Goal: Task Accomplishment & Management: Manage account settings

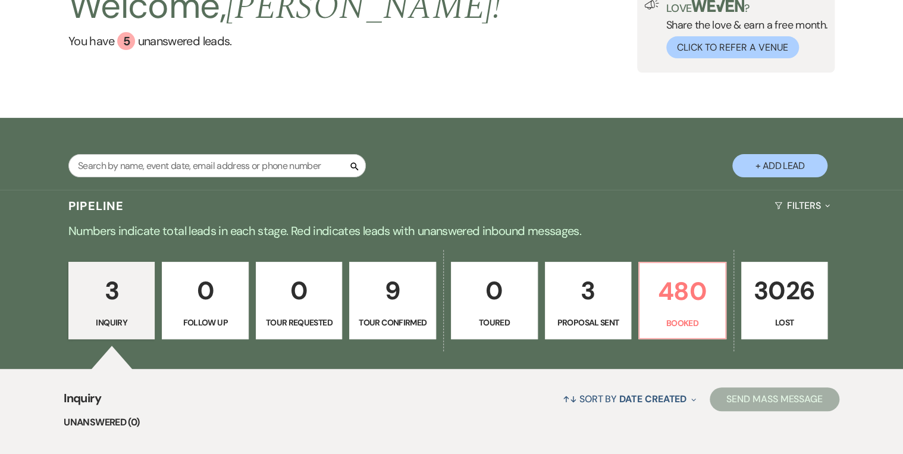
click at [525, 121] on div "Search + Add Lead" at bounding box center [451, 154] width 903 height 73
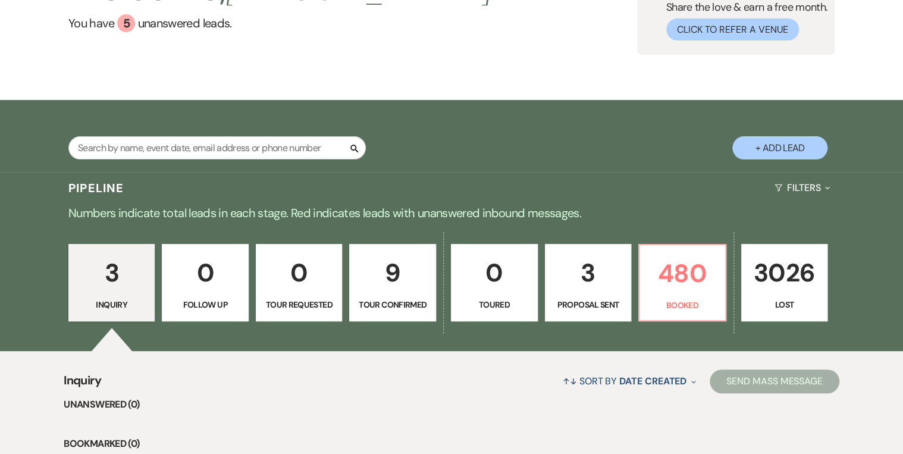
scroll to position [190, 0]
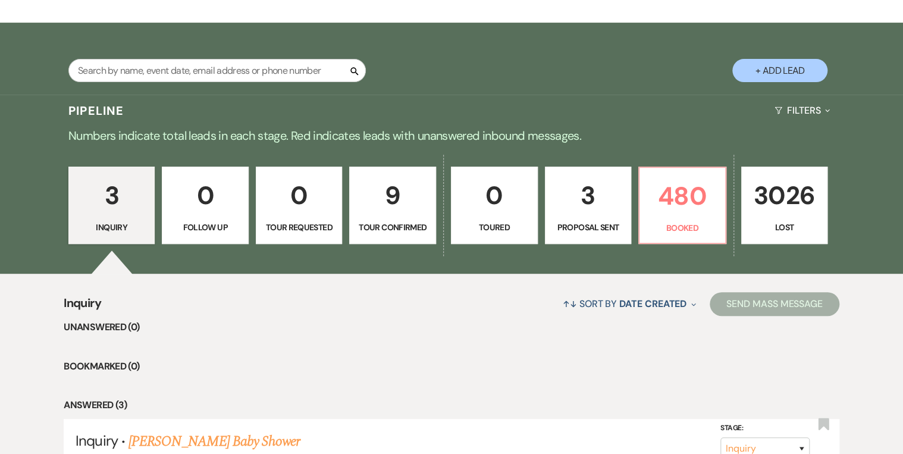
click at [585, 221] on p "Proposal Sent" at bounding box center [588, 227] width 71 height 13
select select "6"
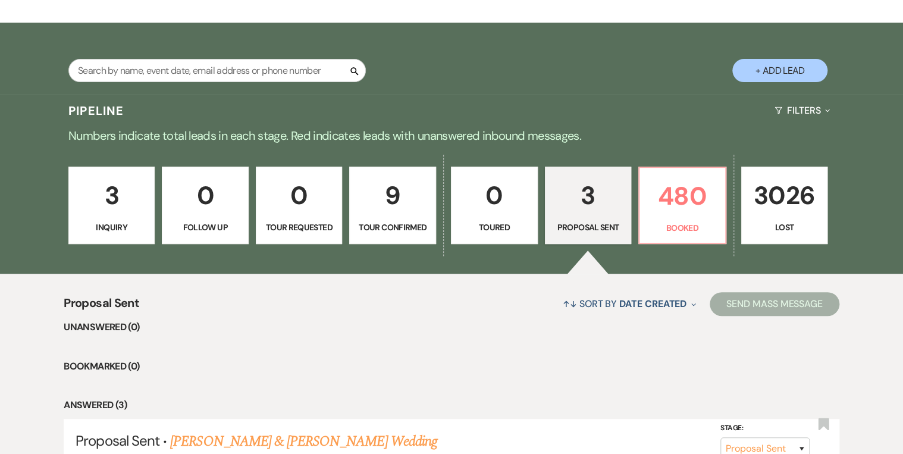
click at [115, 195] on p "3" at bounding box center [111, 195] width 71 height 40
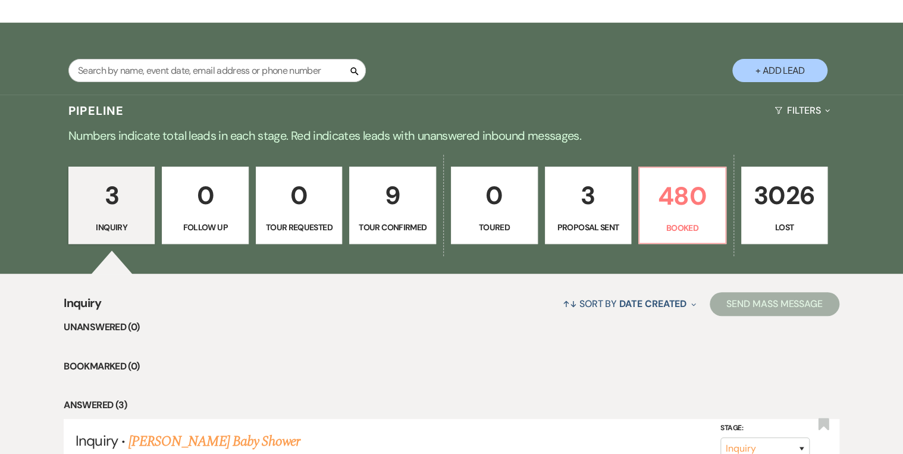
click at [392, 211] on p "9" at bounding box center [392, 195] width 71 height 40
select select "4"
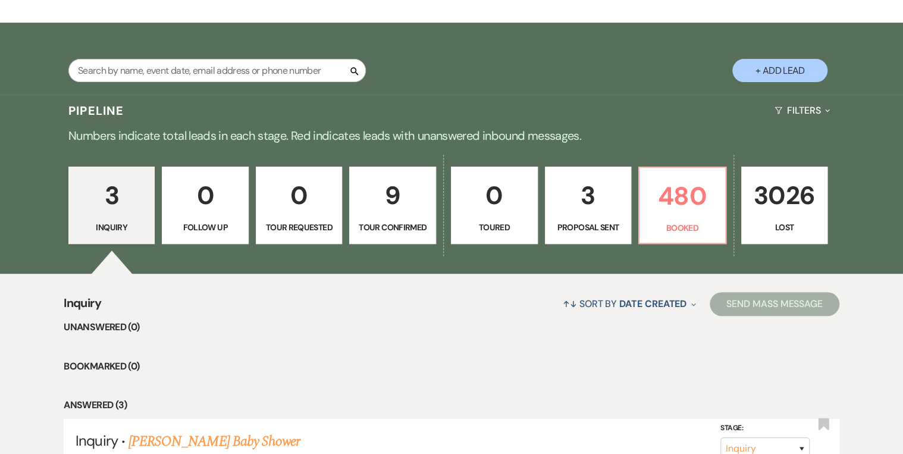
select select "4"
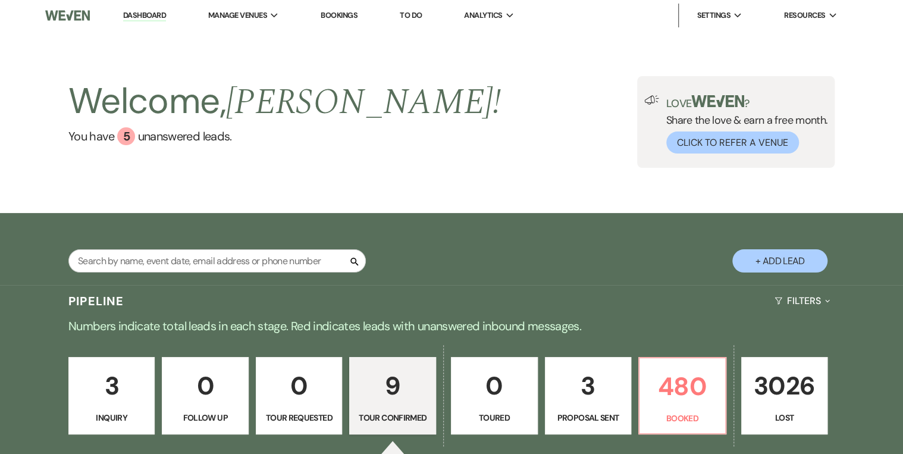
click at [142, 15] on link "Dashboard" at bounding box center [144, 15] width 43 height 11
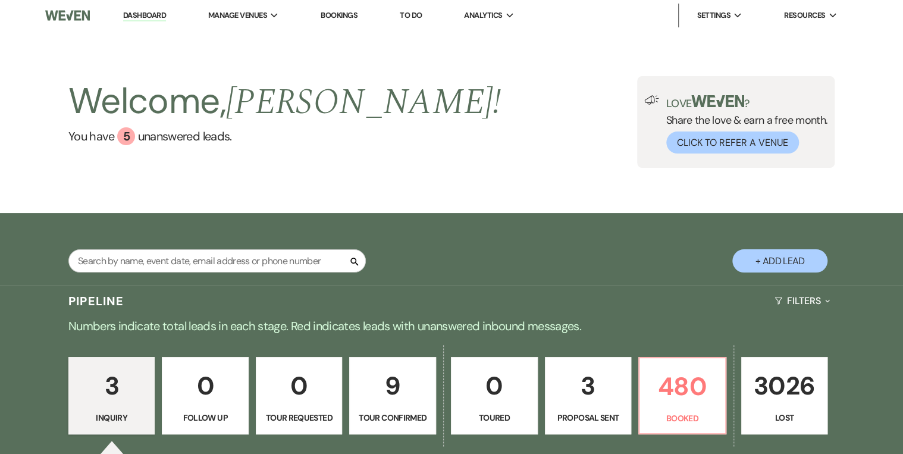
click at [507, 146] on div "Welcome, [PERSON_NAME] ! You have 5 unanswered lead s . Love ? Share the love &…" at bounding box center [451, 122] width 856 height 92
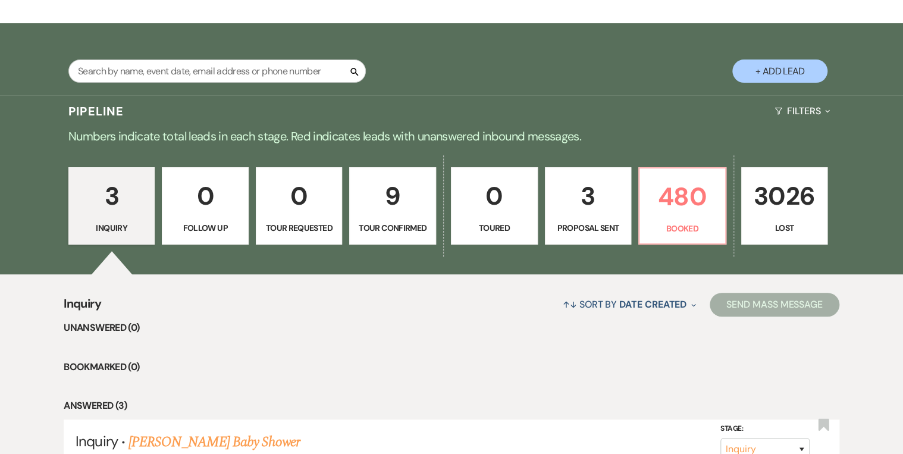
scroll to position [190, 0]
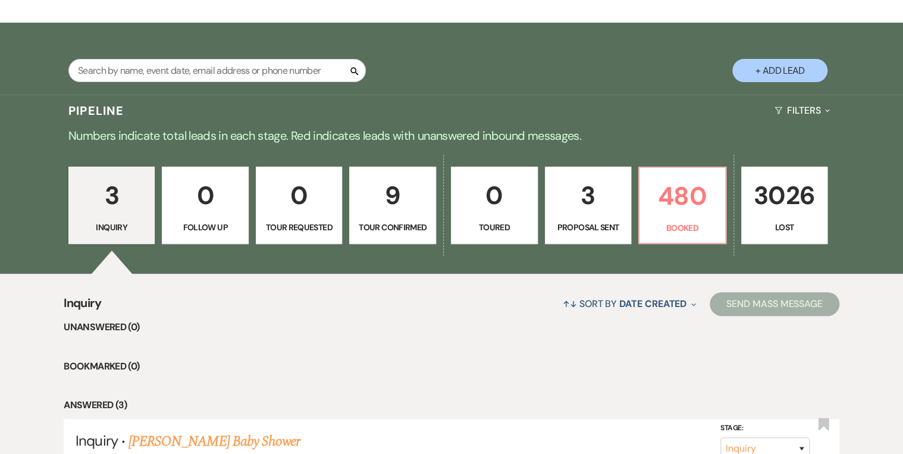
click at [582, 197] on p "3" at bounding box center [588, 195] width 71 height 40
select select "6"
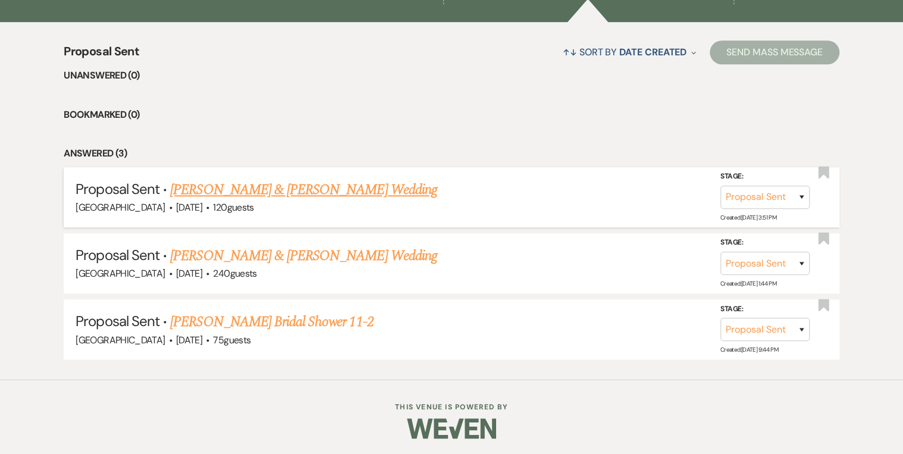
scroll to position [252, 0]
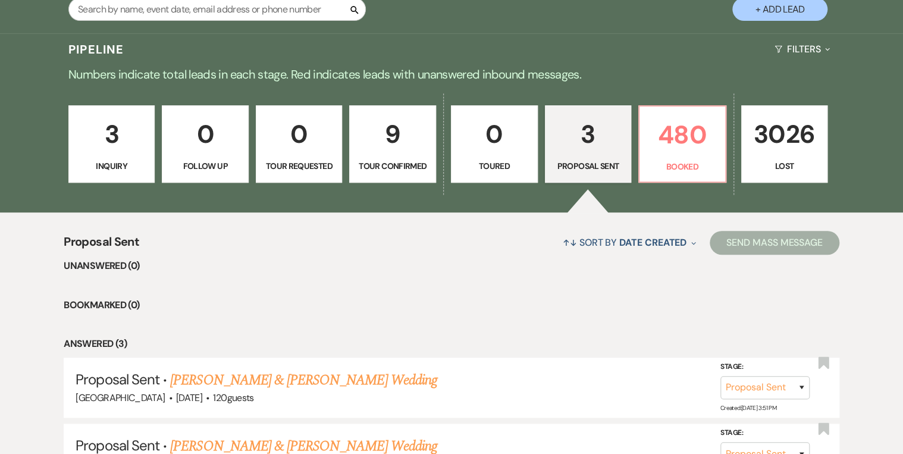
click at [404, 153] on p "9" at bounding box center [392, 134] width 71 height 40
select select "4"
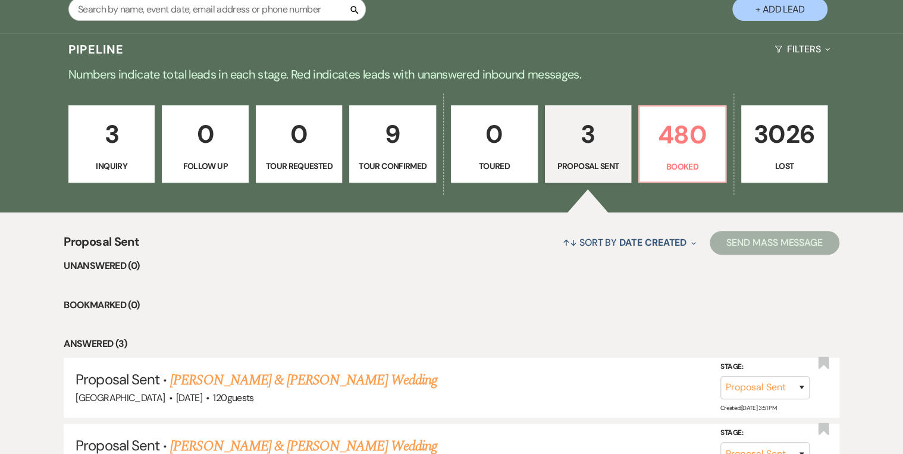
select select "4"
